Goal: Task Accomplishment & Management: Use online tool/utility

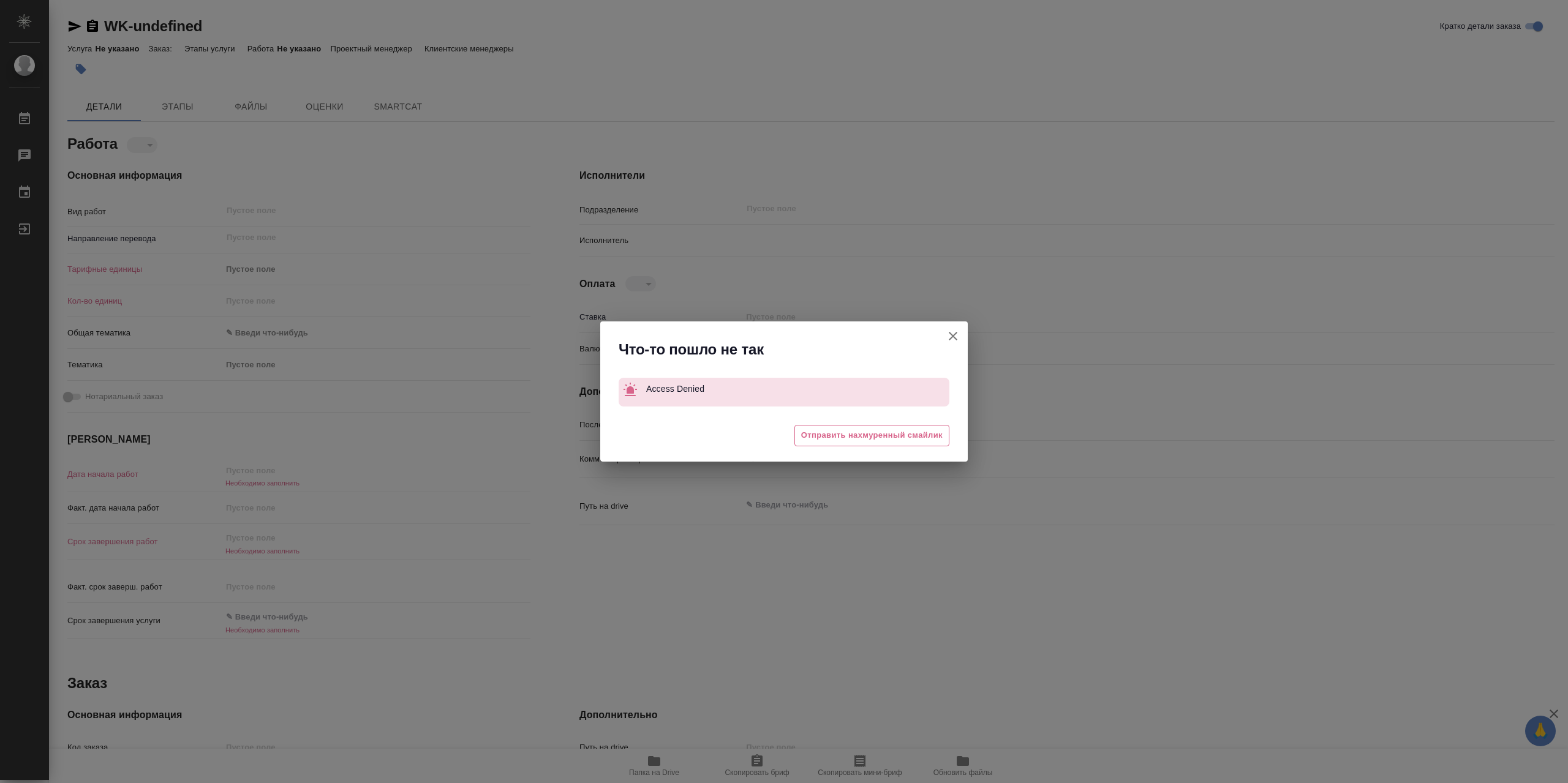
click at [950, 336] on icon "button" at bounding box center [953, 336] width 15 height 15
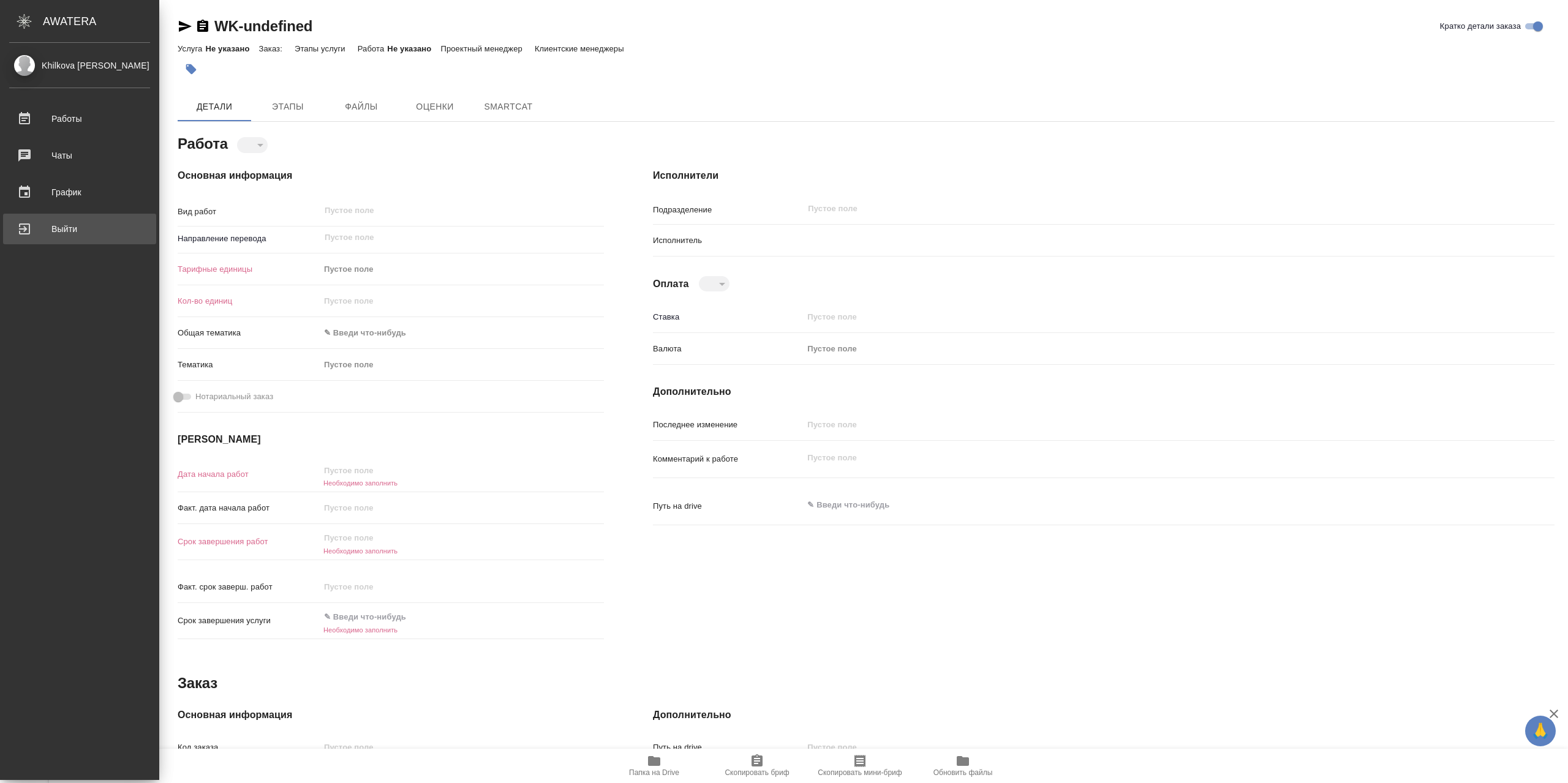
click at [71, 230] on div "Выйти" at bounding box center [80, 229] width 141 height 18
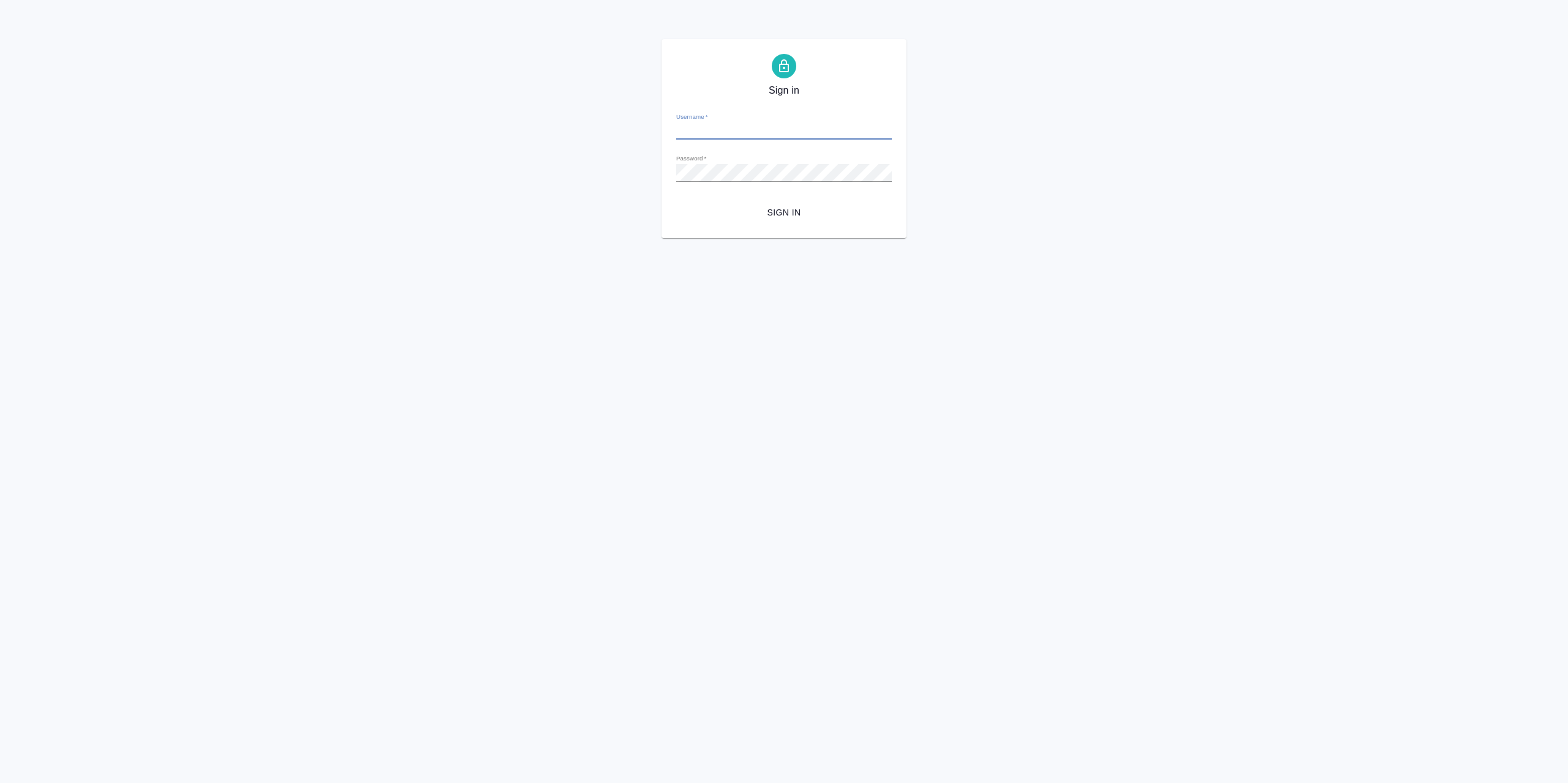
type input "l.khilkova@awatera.com"
click at [763, 209] on span "Sign in" at bounding box center [784, 212] width 196 height 15
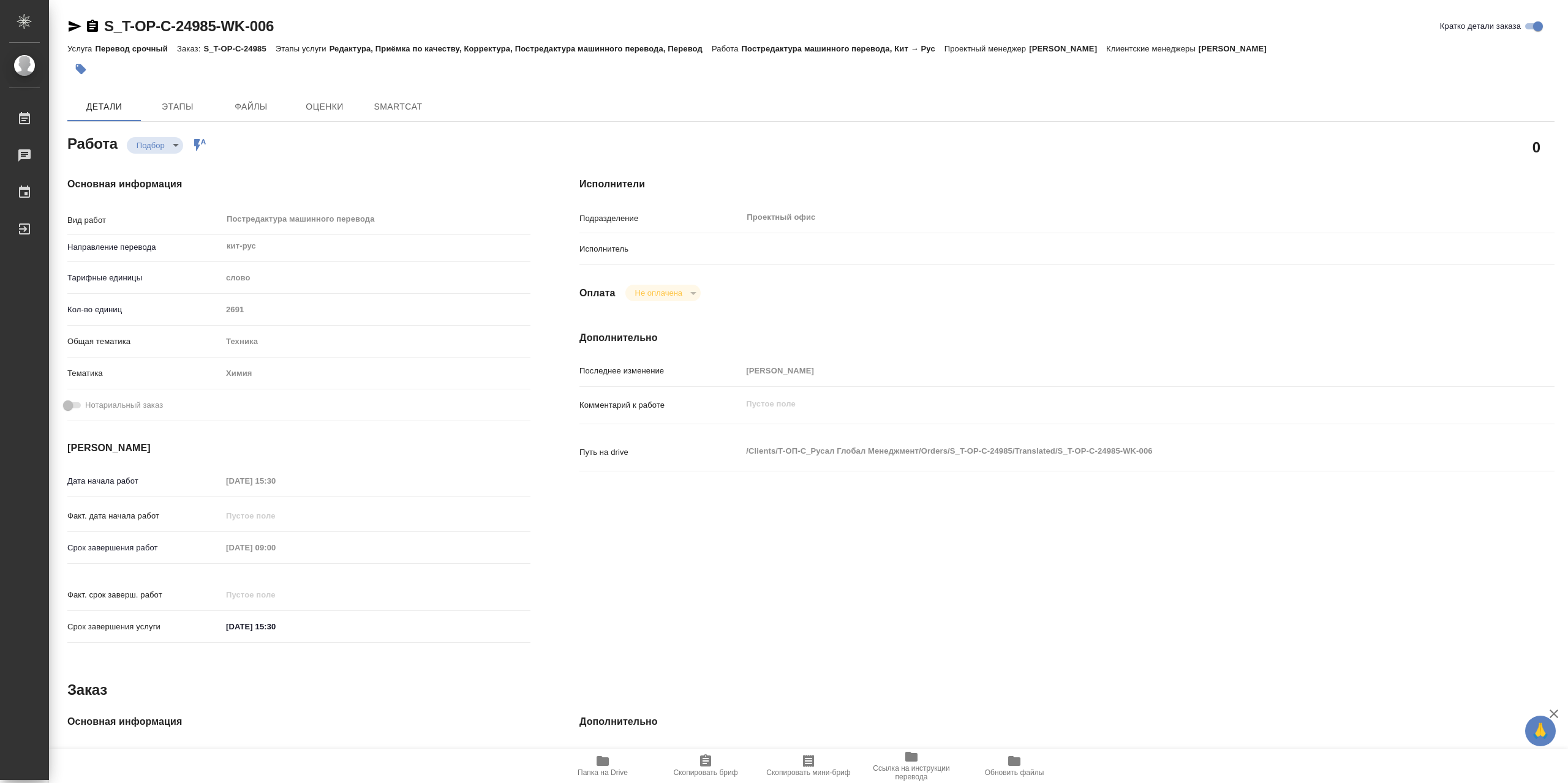
type textarea "x"
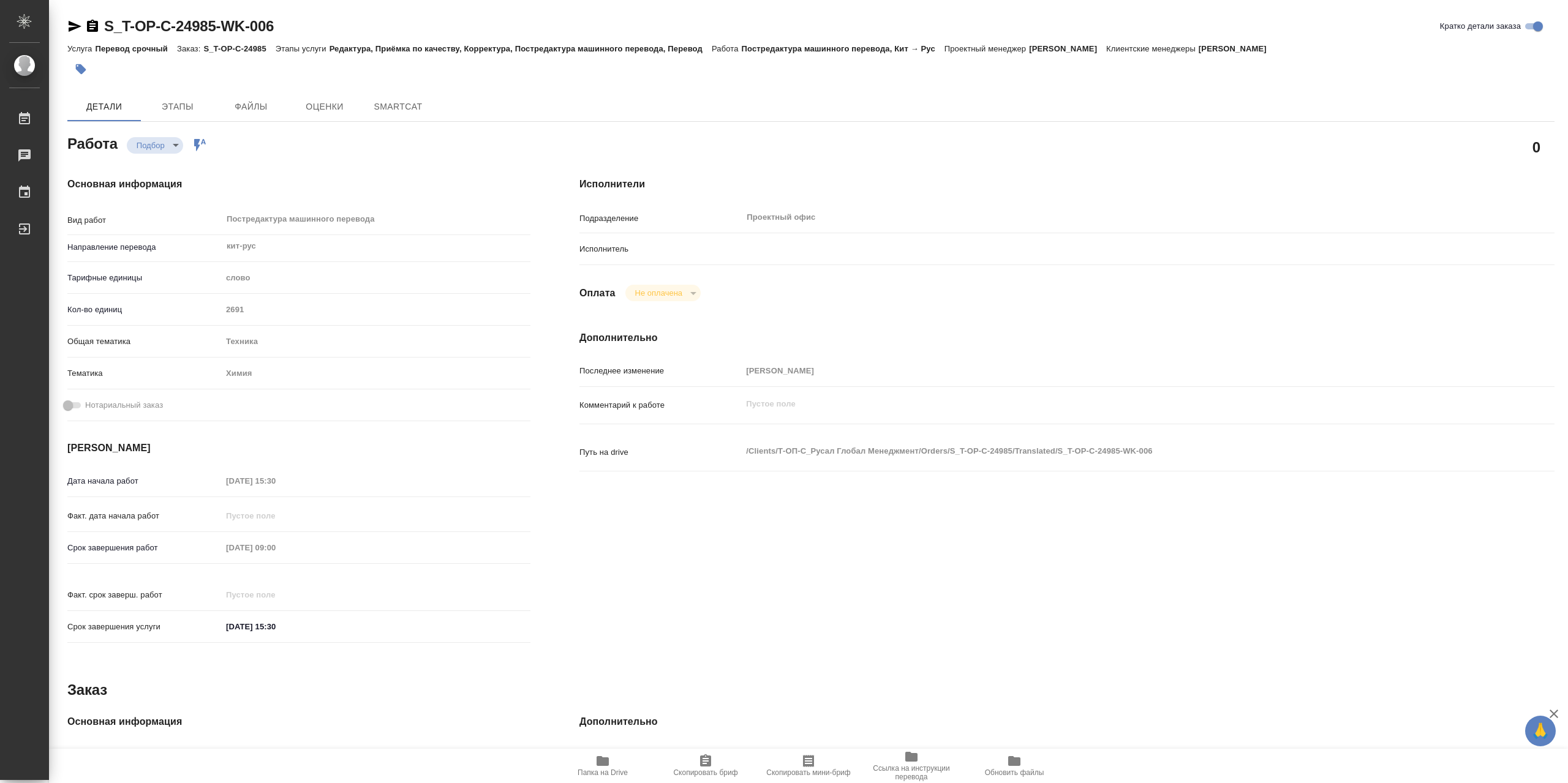
type textarea "x"
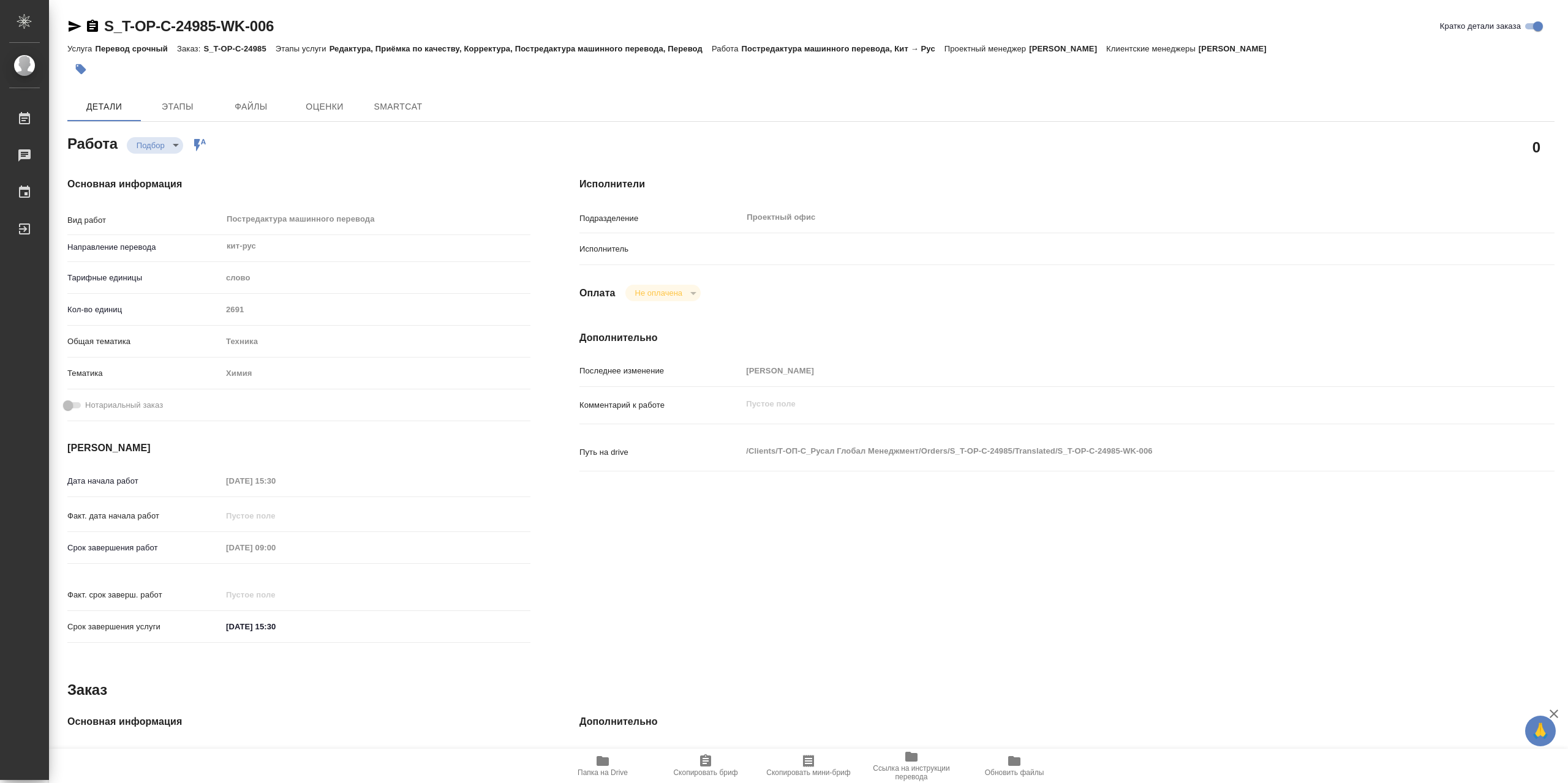
type textarea "x"
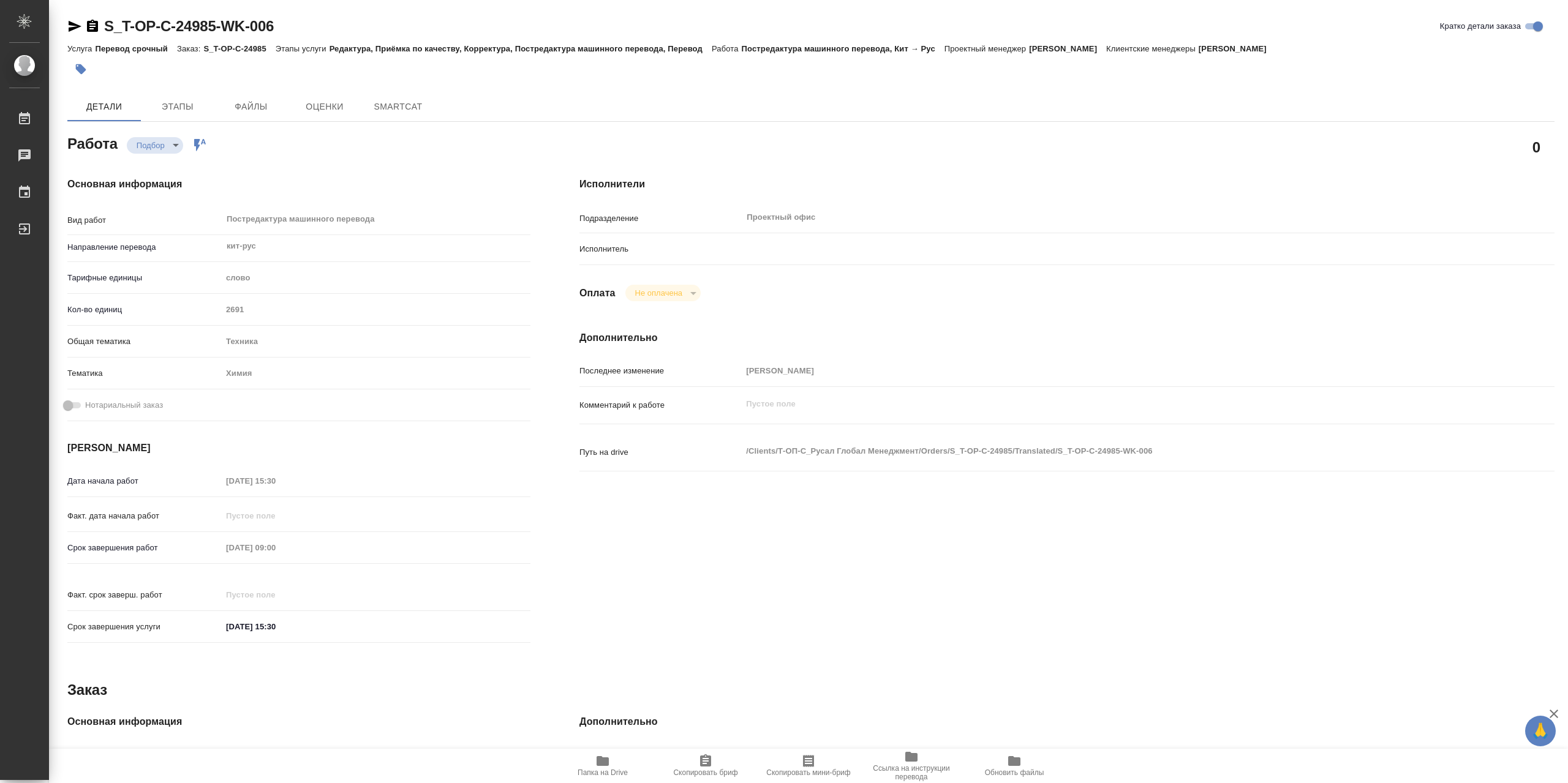
type textarea "x"
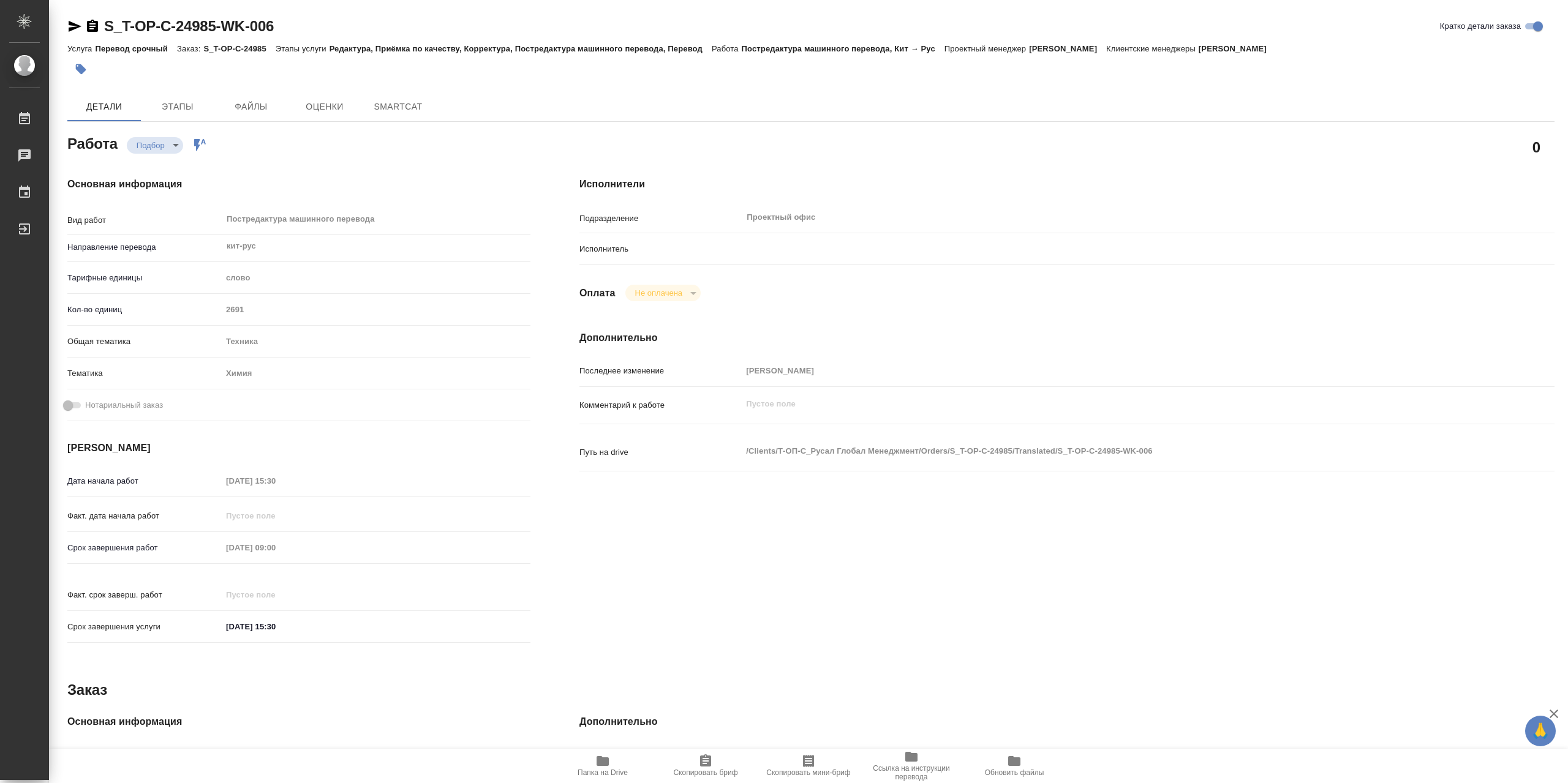
type textarea "x"
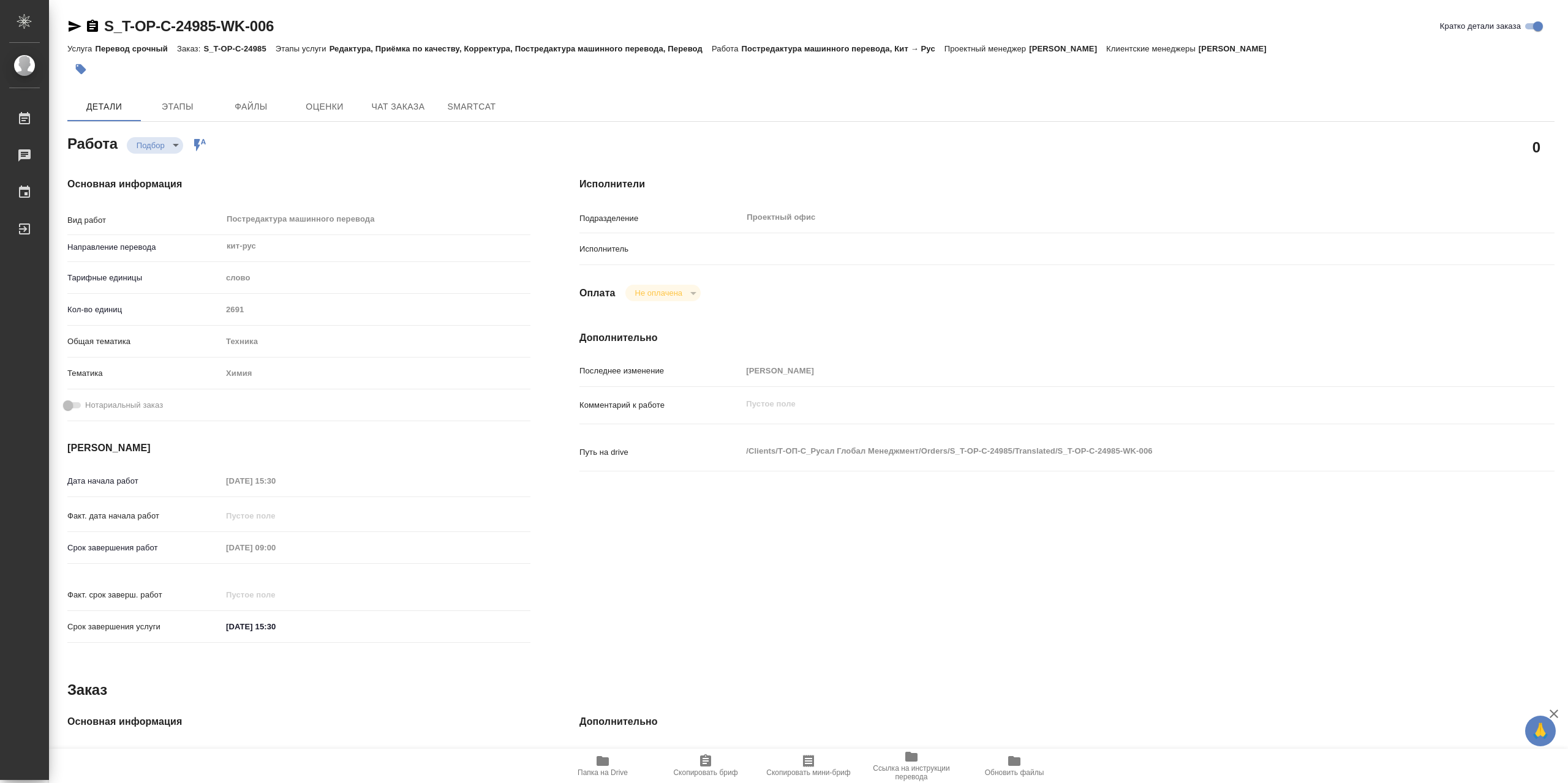
type textarea "x"
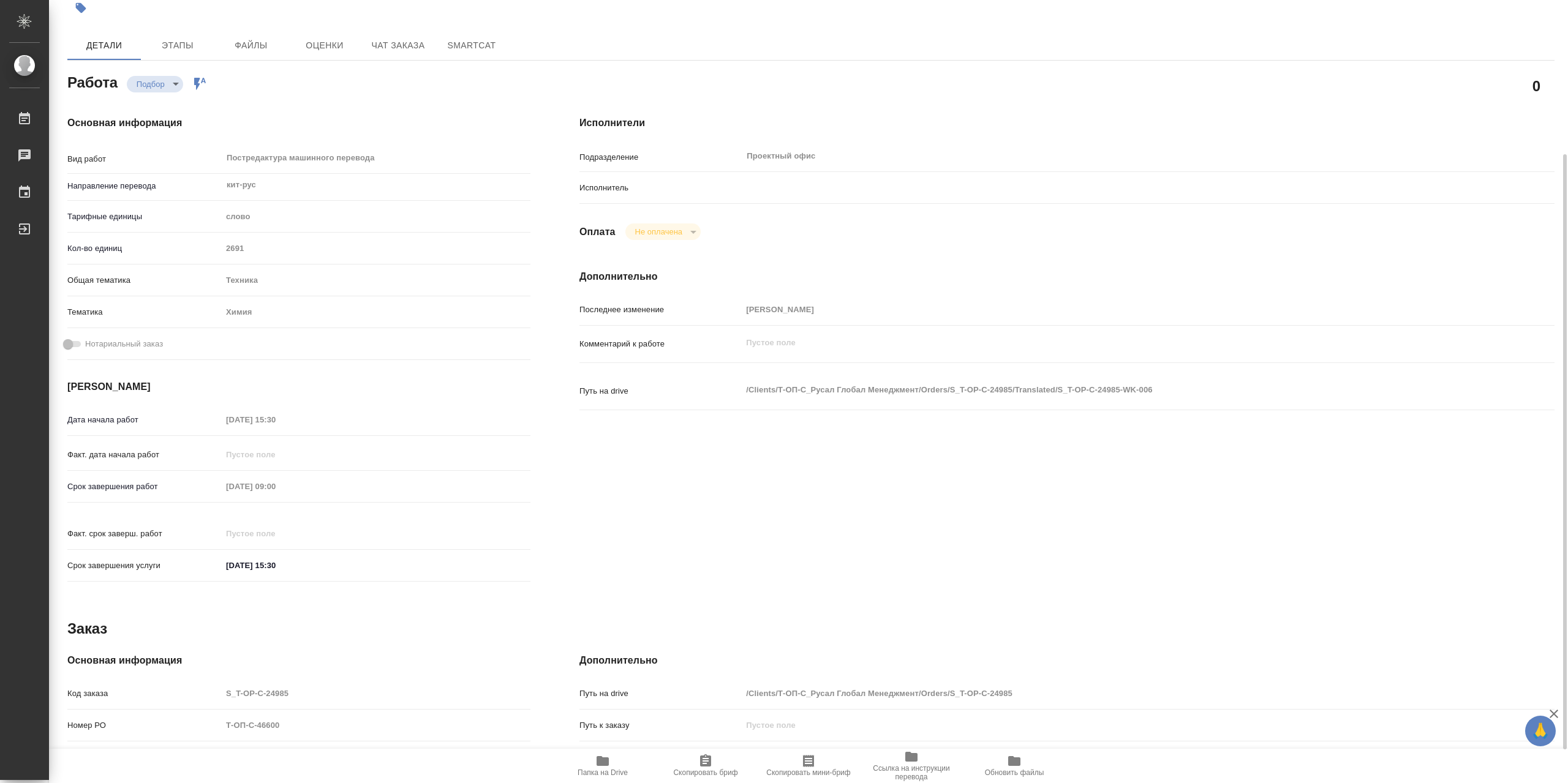
scroll to position [123, 0]
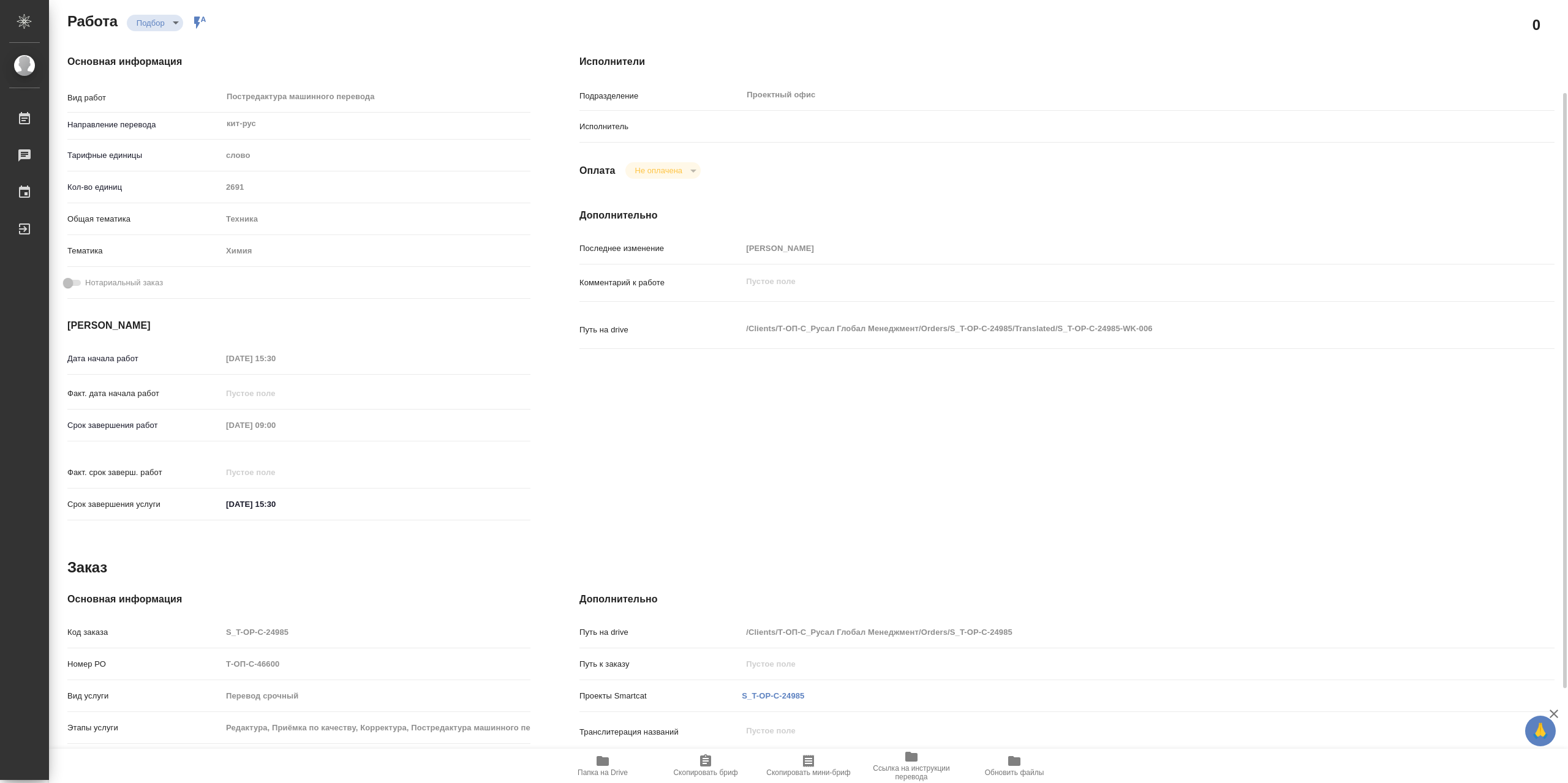
type textarea "x"
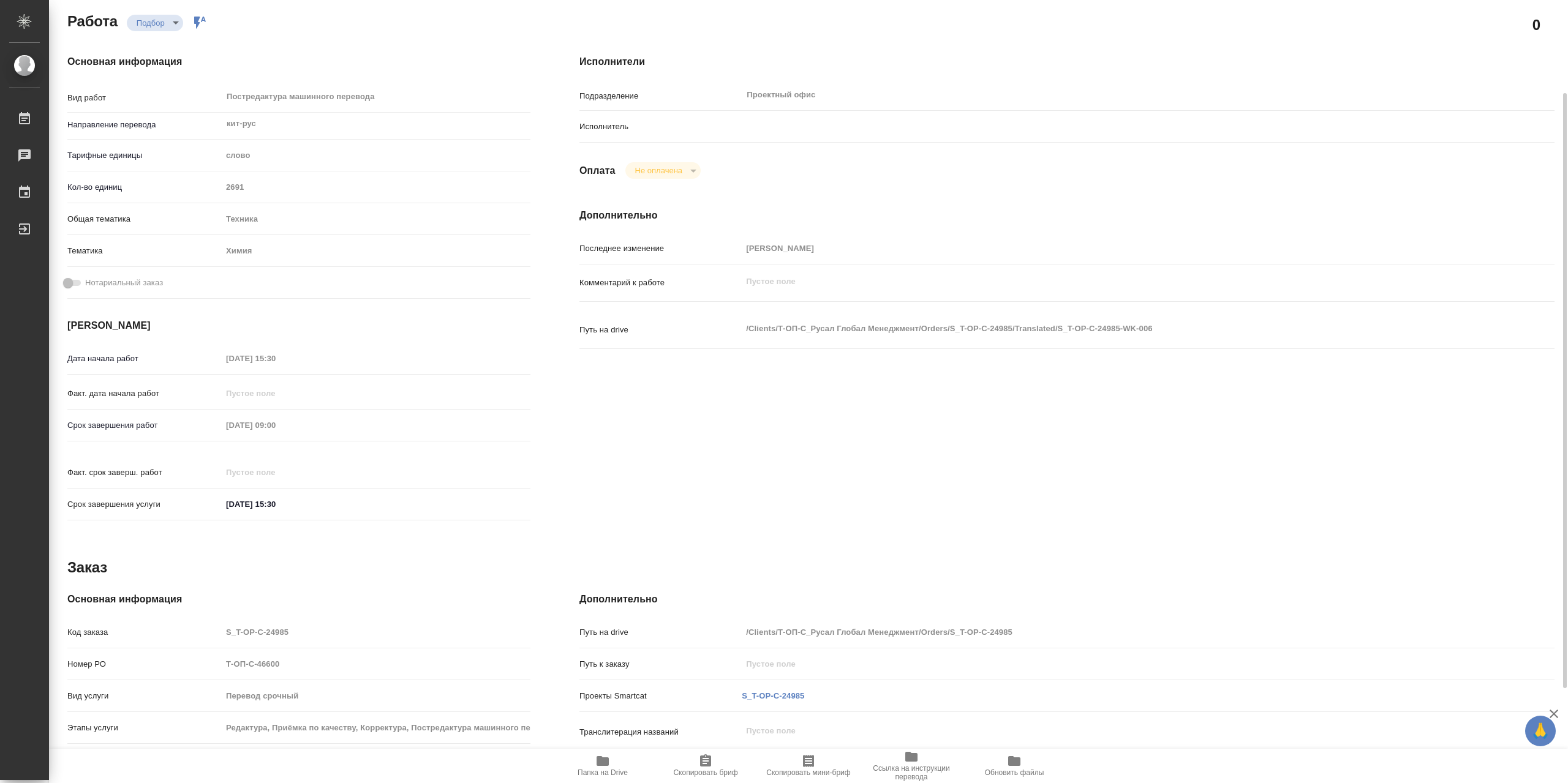
scroll to position [246, 0]
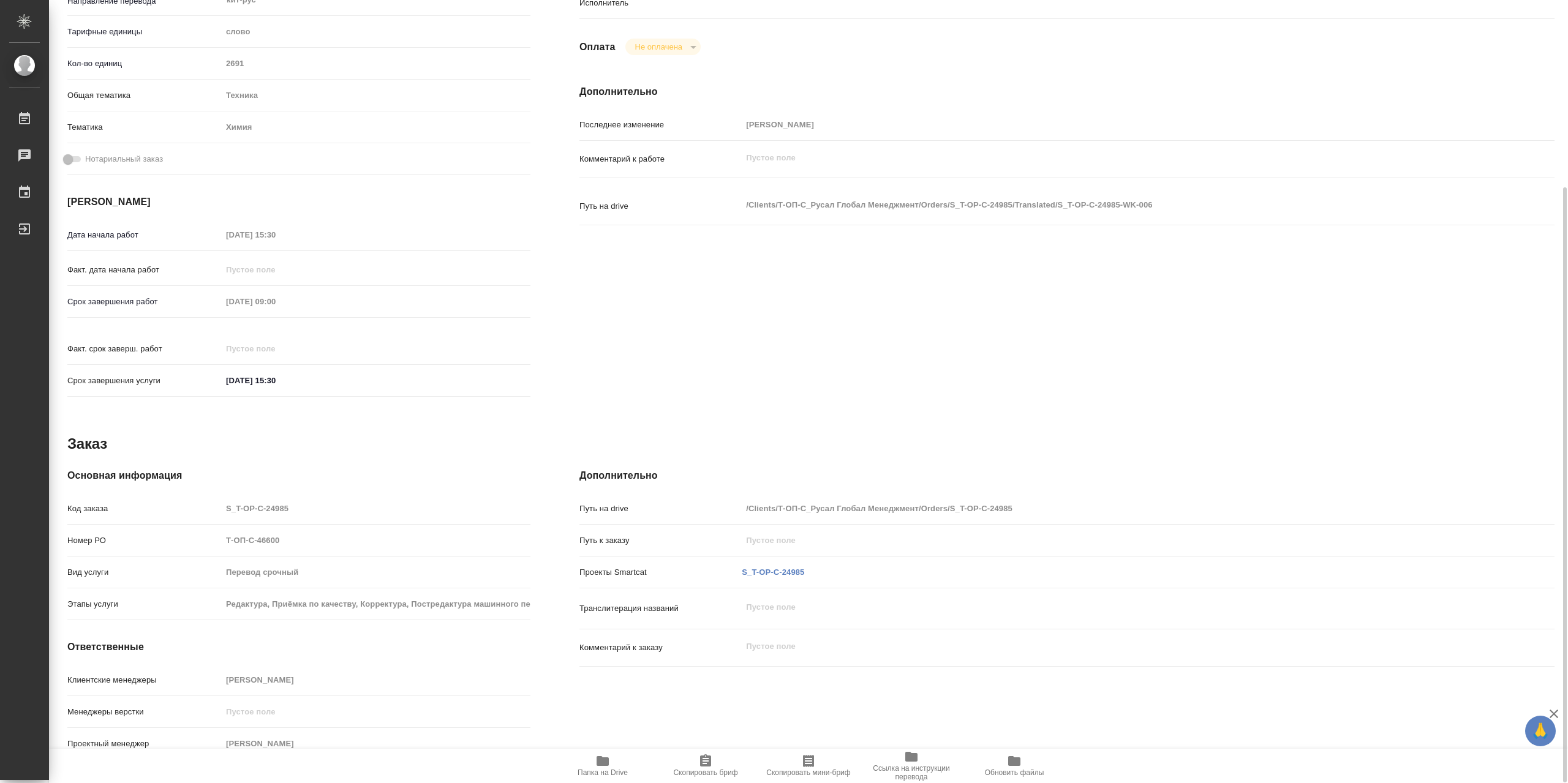
click at [614, 770] on span "Папка на Drive" at bounding box center [602, 772] width 51 height 8
